Goal: Find specific page/section: Find specific page/section

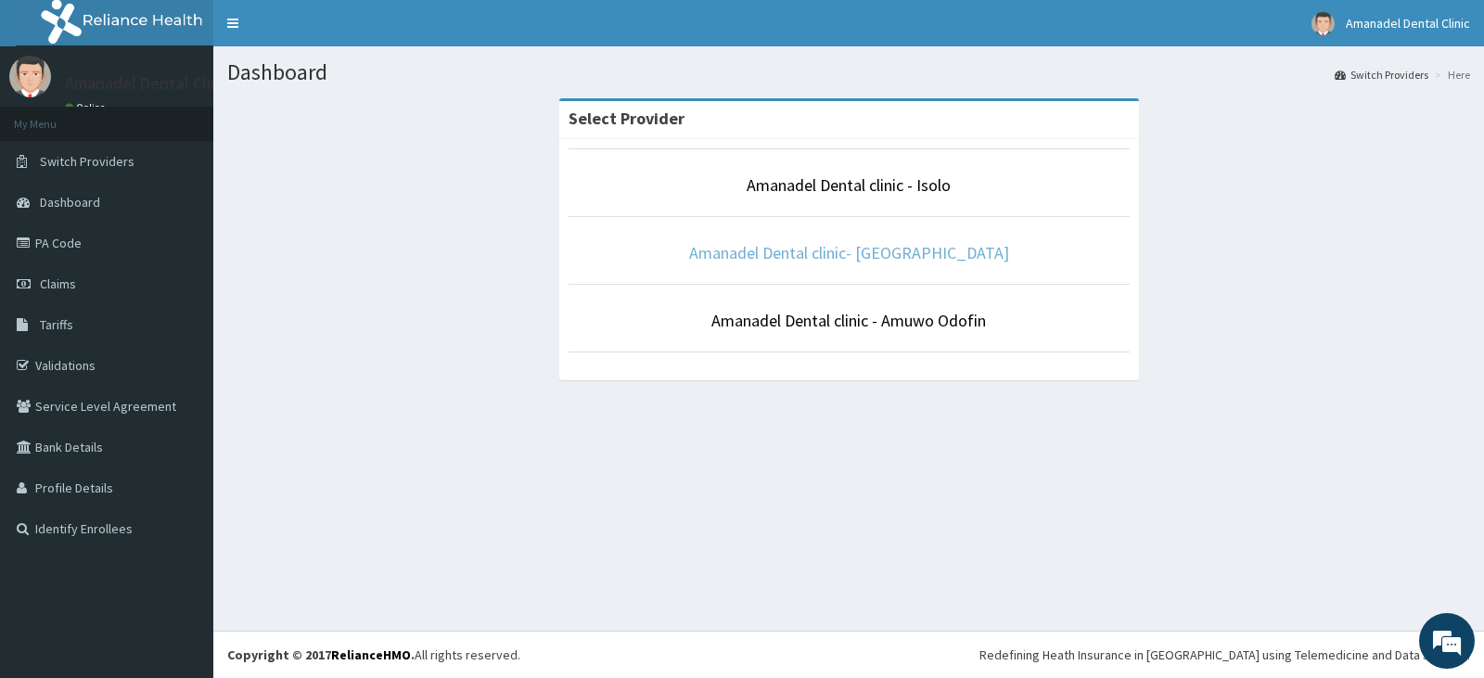
click at [894, 261] on link "Amanadel Dental clinic- [GEOGRAPHIC_DATA]" at bounding box center [849, 252] width 320 height 21
click at [963, 185] on p "Amanadel Dental clinic - Isolo" at bounding box center [849, 185] width 561 height 24
click at [891, 186] on link "Amanadel Dental clinic - Isolo" at bounding box center [849, 184] width 204 height 21
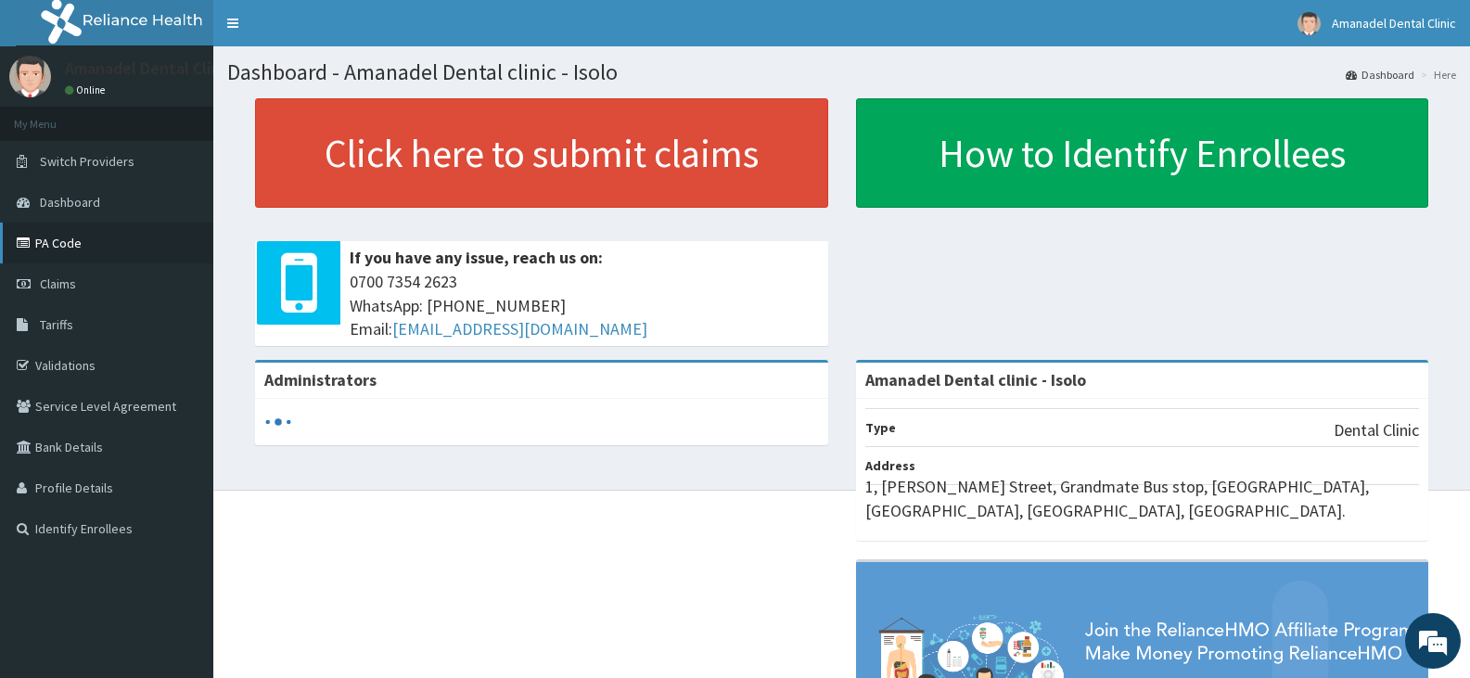
click at [68, 250] on link "PA Code" at bounding box center [106, 243] width 213 height 41
